Goal: Task Accomplishment & Management: Manage account settings

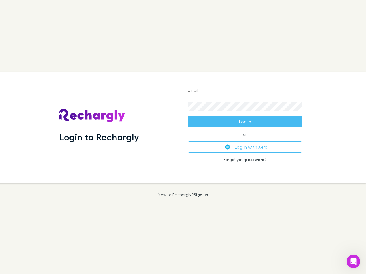
click at [183, 137] on div "Login to Rechargly" at bounding box center [119, 128] width 129 height 111
click at [245, 91] on input "Email" at bounding box center [245, 90] width 114 height 9
click at [245, 122] on button "Log in" at bounding box center [245, 121] width 114 height 11
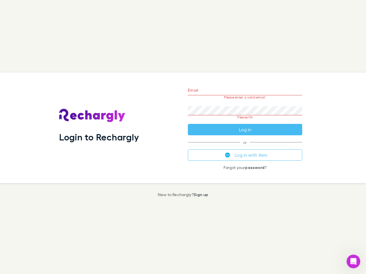
click at [245, 147] on div "Email Please enter a valid email. Password Please fill Log in or Log in with Xe…" at bounding box center [244, 128] width 123 height 111
click at [353, 262] on icon "Open Intercom Messenger" at bounding box center [352, 261] width 9 height 9
